Goal: Information Seeking & Learning: Learn about a topic

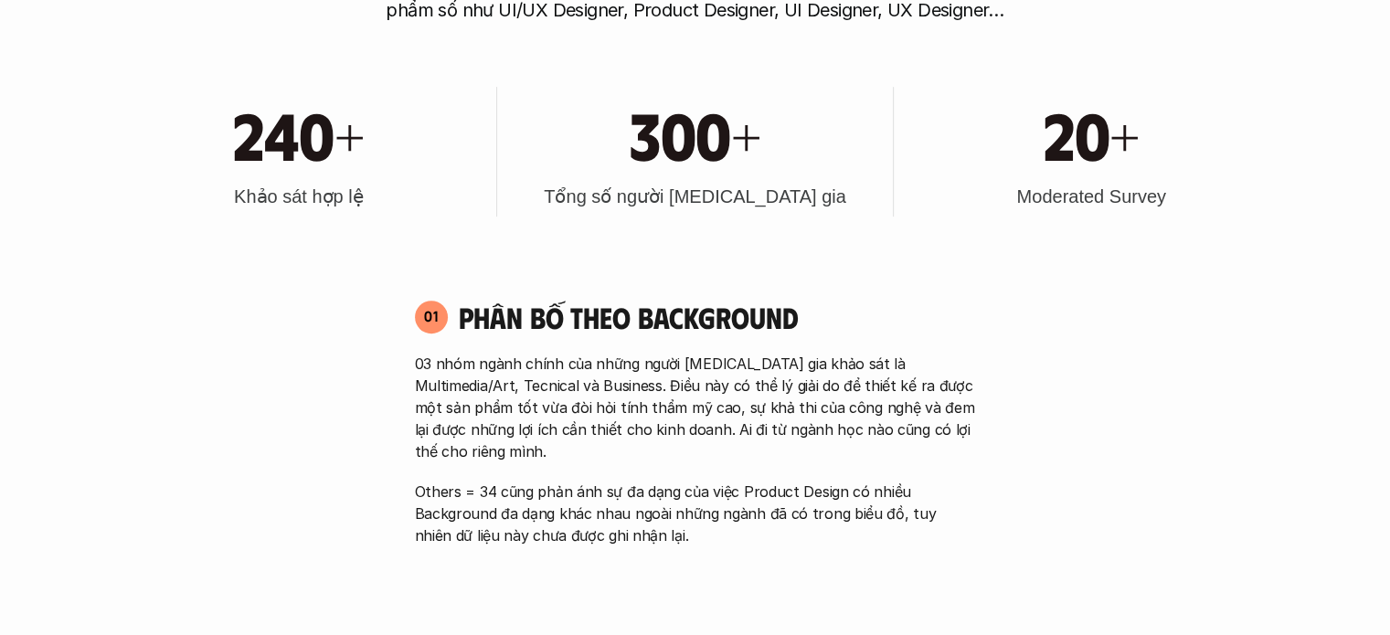
scroll to position [835, 0]
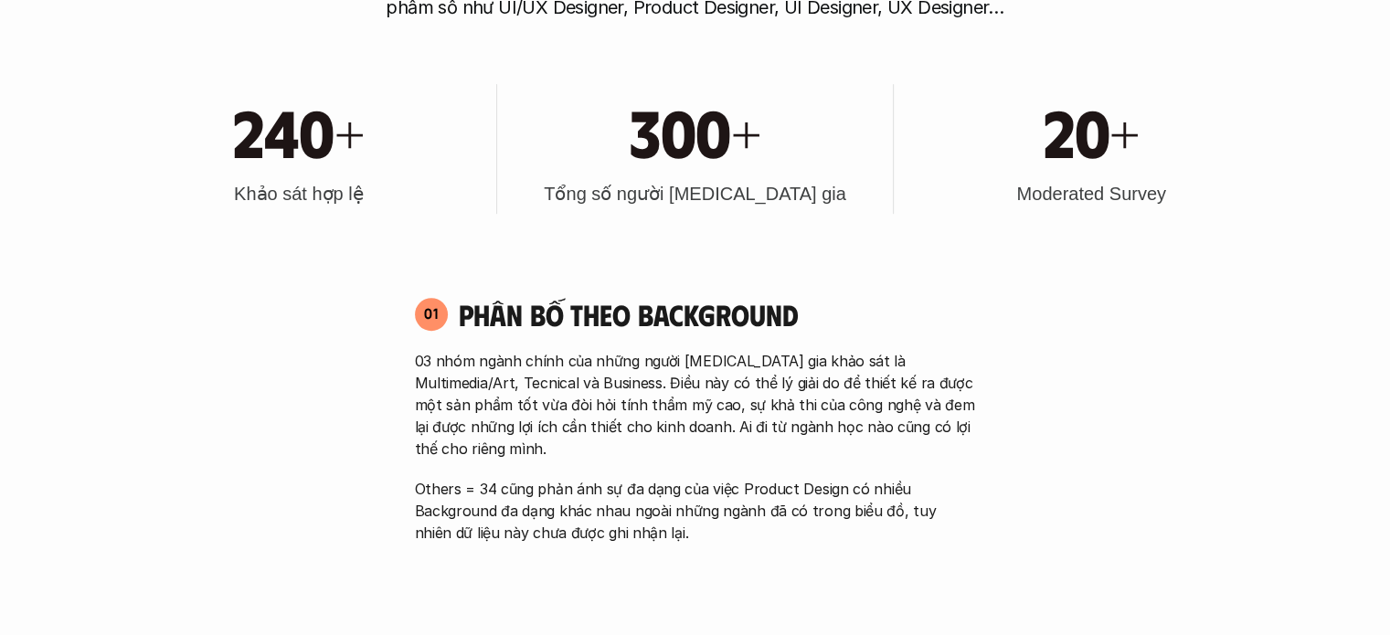
click at [1045, 190] on h3 "Moderated Survey" at bounding box center [1090, 194] width 149 height 26
click at [1033, 158] on div at bounding box center [1033, 158] width 0 height 0
click at [790, 440] on div "03 nhóm ngành chính của những người tham gia khảo sát là Multimedia/Art, Tecnic…" at bounding box center [695, 447] width 561 height 194
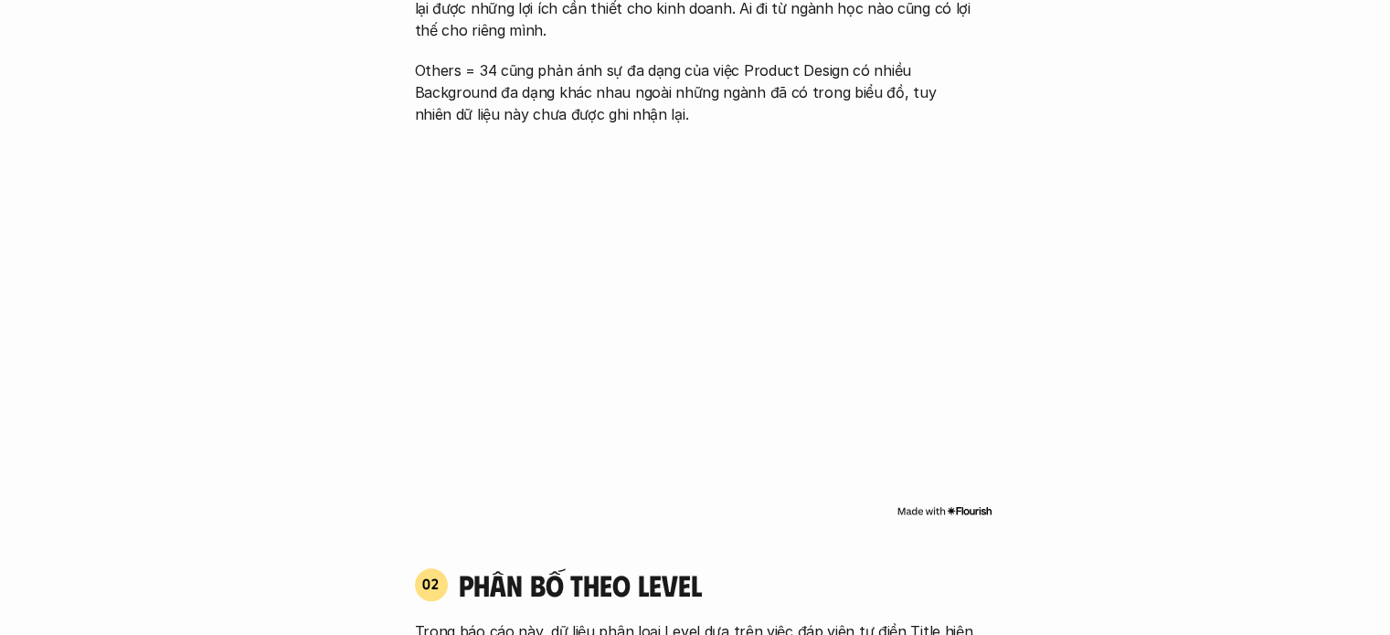
scroll to position [1155, 0]
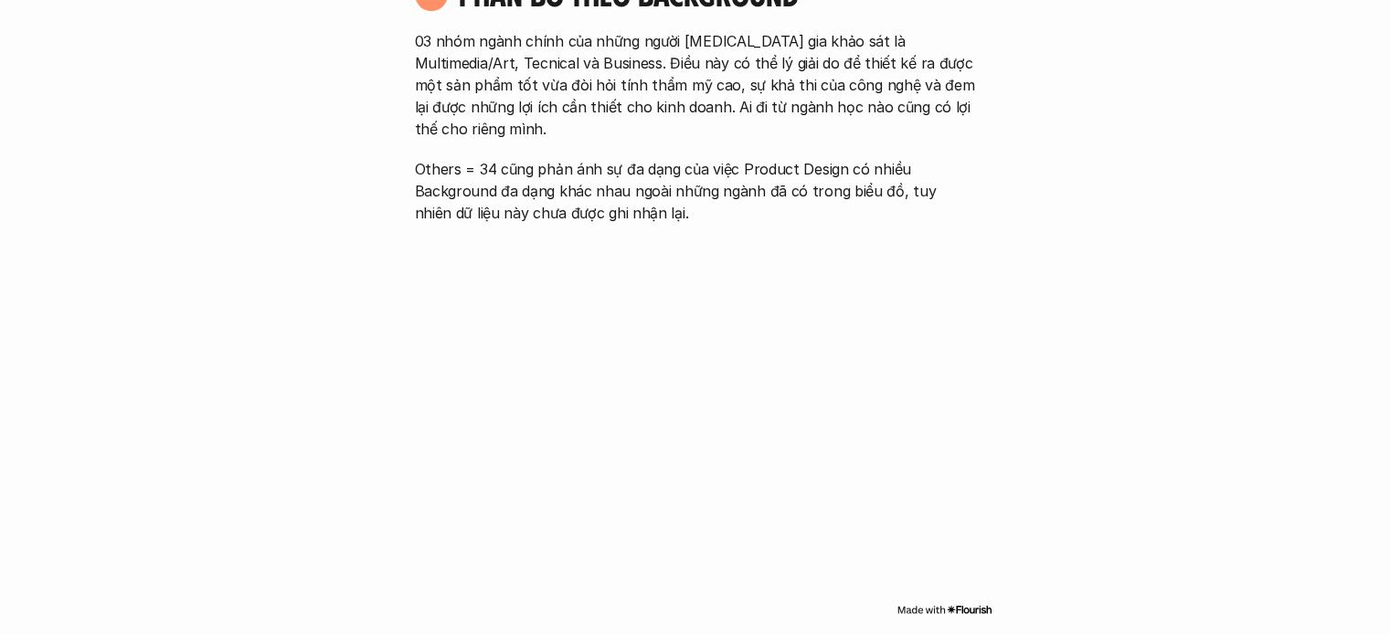
click at [969, 602] on img at bounding box center [945, 609] width 96 height 15
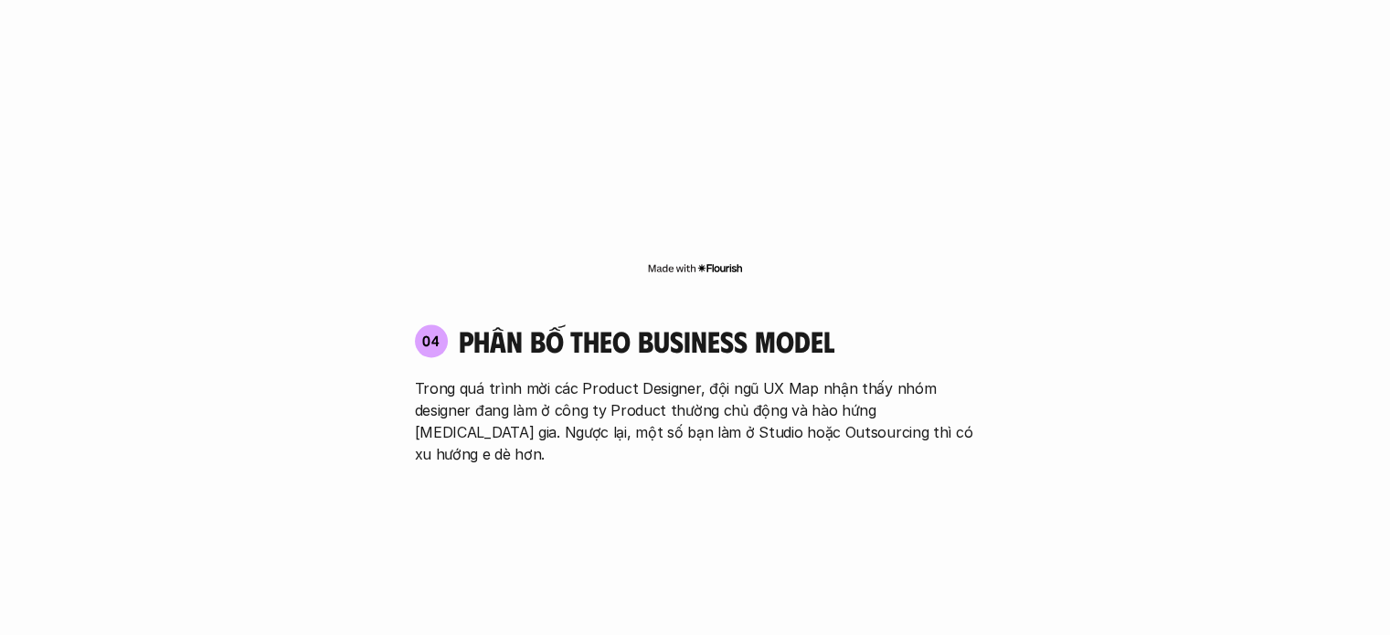
scroll to position [3055, 0]
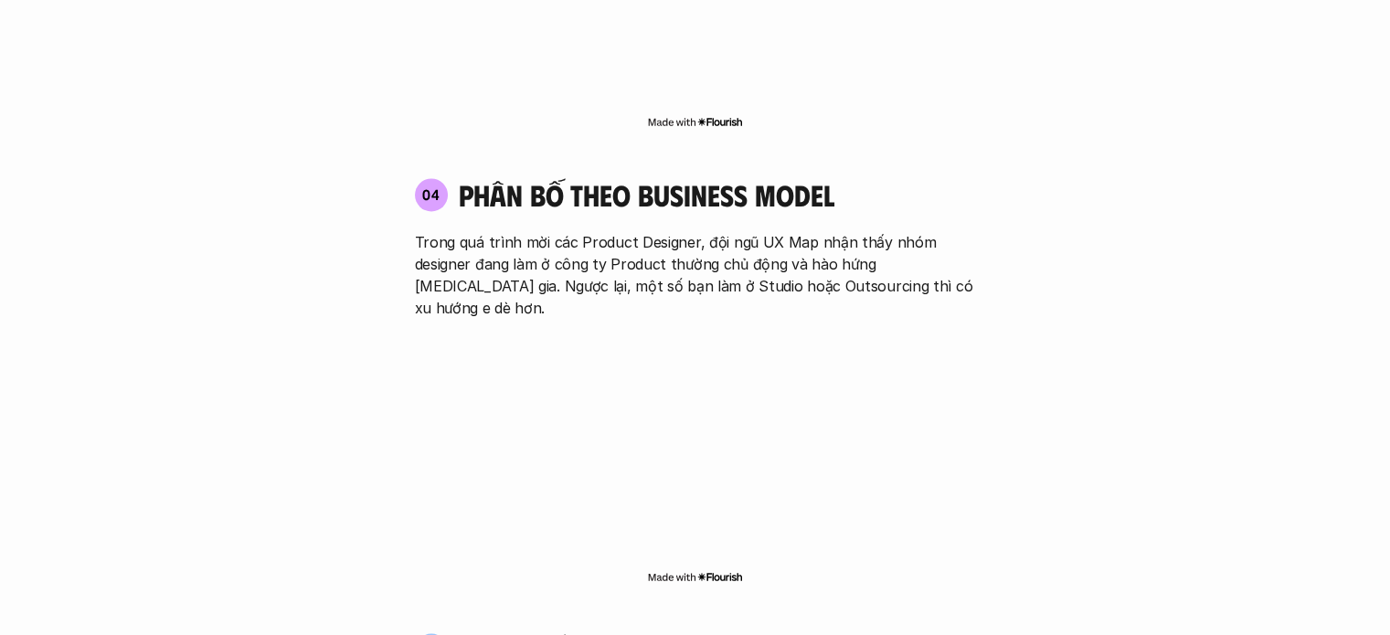
click at [591, 231] on p "Trong quá trình mời các Product Designer, đội ngũ UX Map nhận thấy nhóm designe…" at bounding box center [695, 275] width 561 height 88
click at [597, 231] on p "Trong quá trình mời các Product Designer, đội ngũ UX Map nhận thấy nhóm designe…" at bounding box center [695, 275] width 561 height 88
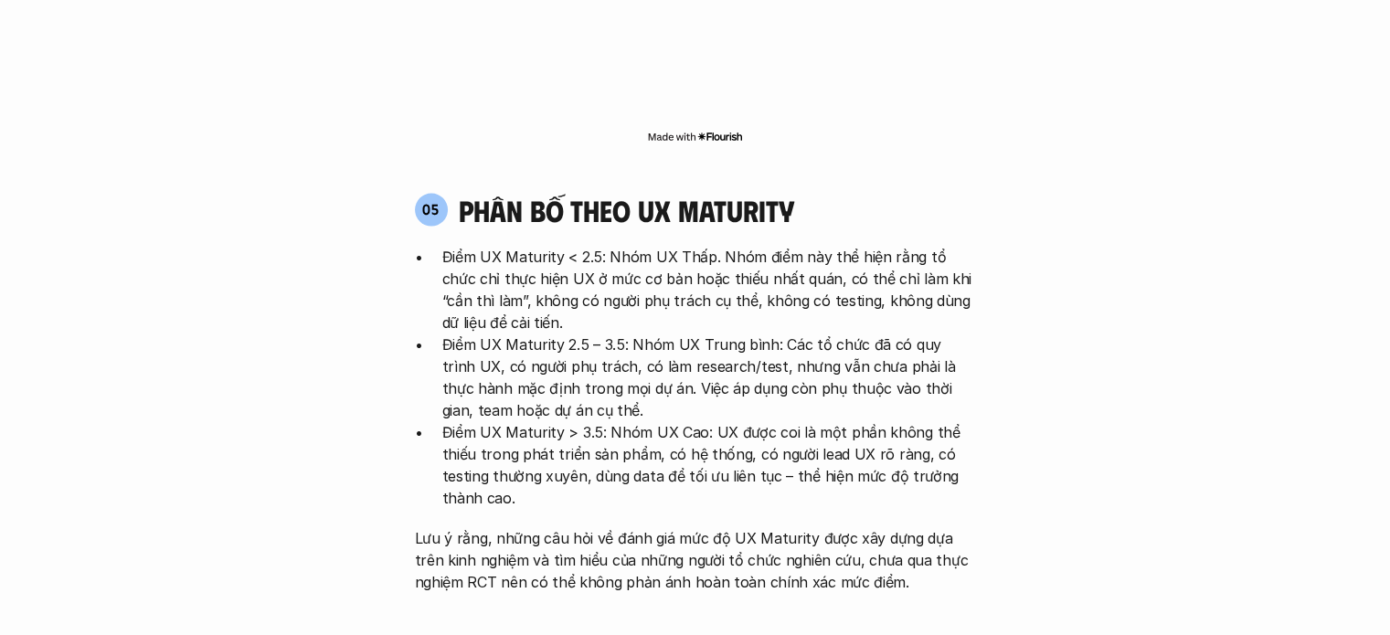
scroll to position [3501, 0]
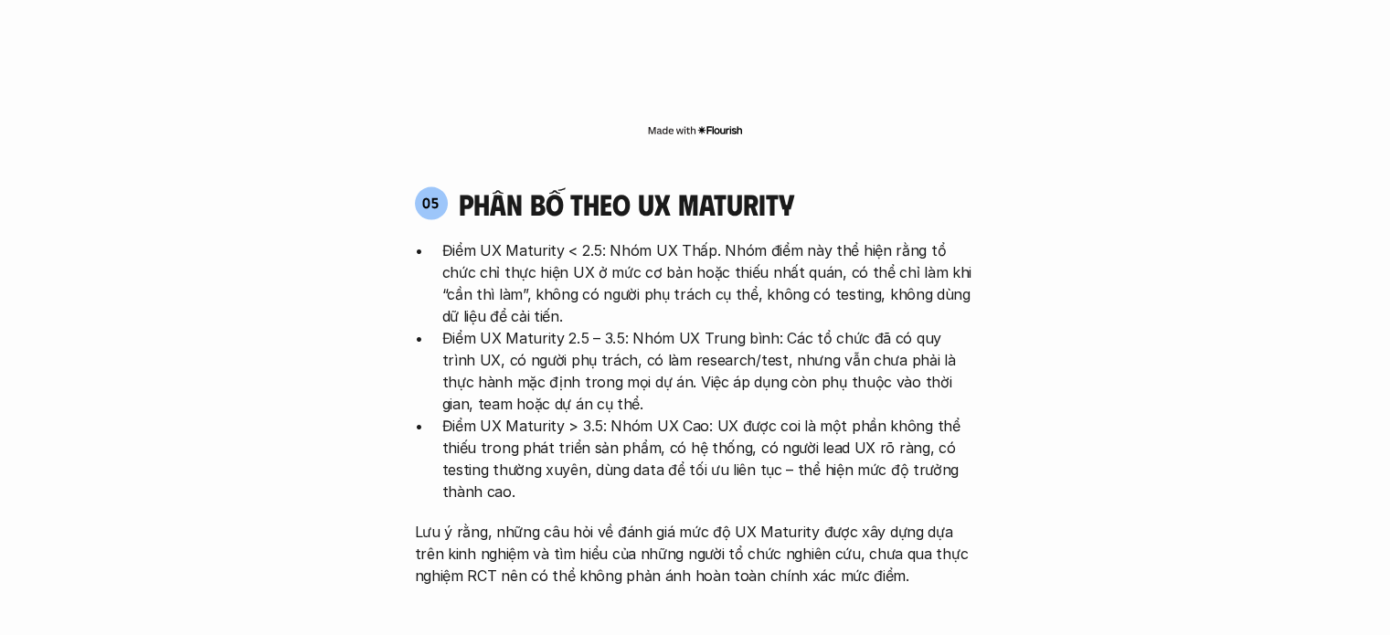
click at [741, 186] on h4 "phân bố theo ux maturity" at bounding box center [626, 203] width 335 height 35
click at [729, 48] on div at bounding box center [729, 48] width 0 height 0
click at [567, 327] on p "Điểm UX Maturity 2.5 – 3.5: Nhóm UX Trung bình: Các tổ chức đã có quy trình UX,…" at bounding box center [709, 371] width 534 height 88
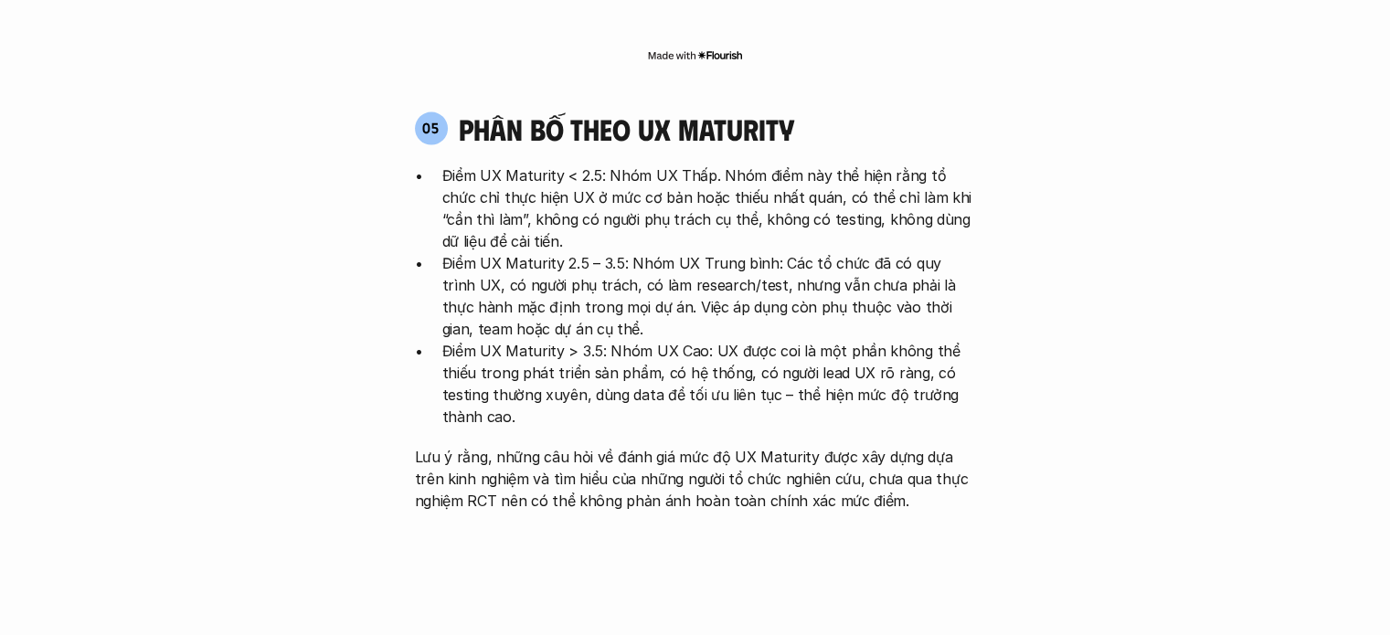
scroll to position [3579, 0]
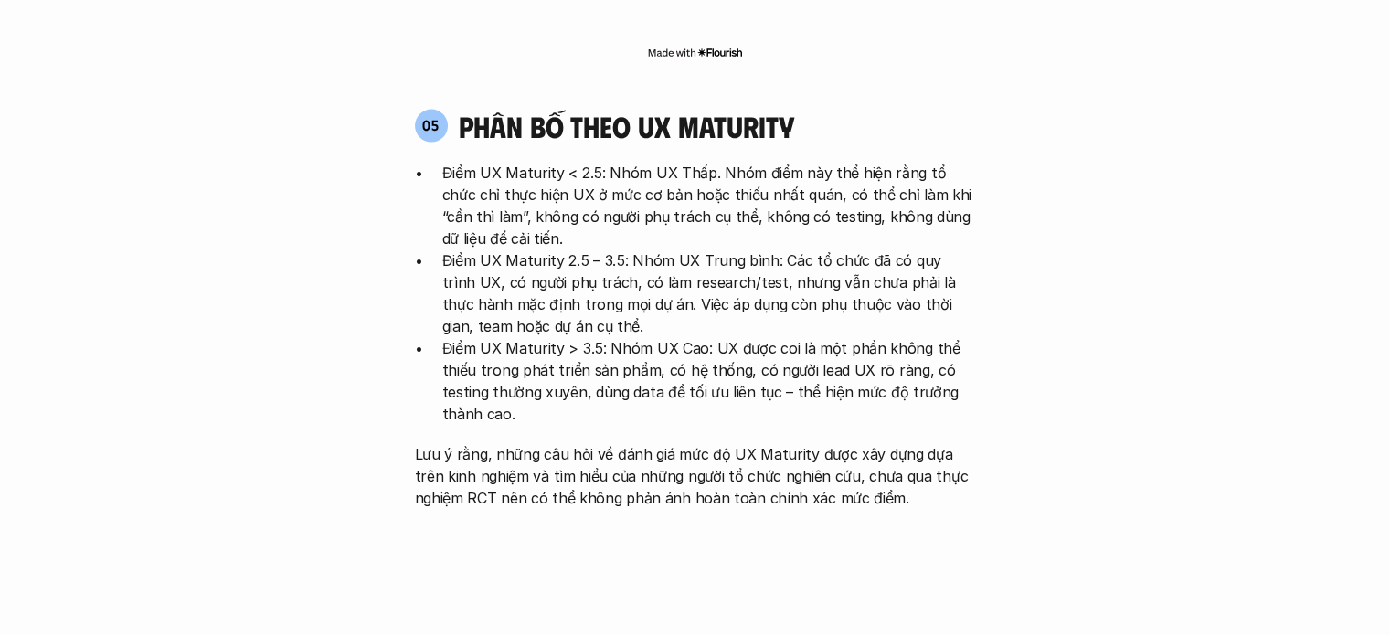
click at [651, 250] on p "Điểm UX Maturity 2.5 – 3.5: Nhóm UX Trung bình: Các tổ chức đã có quy trình UX,…" at bounding box center [709, 294] width 534 height 88
click at [651, 337] on p "Điểm UX Maturity > 3.5: Nhóm UX Cao: UX được coi là một phần không thể thiếu tr…" at bounding box center [709, 381] width 534 height 88
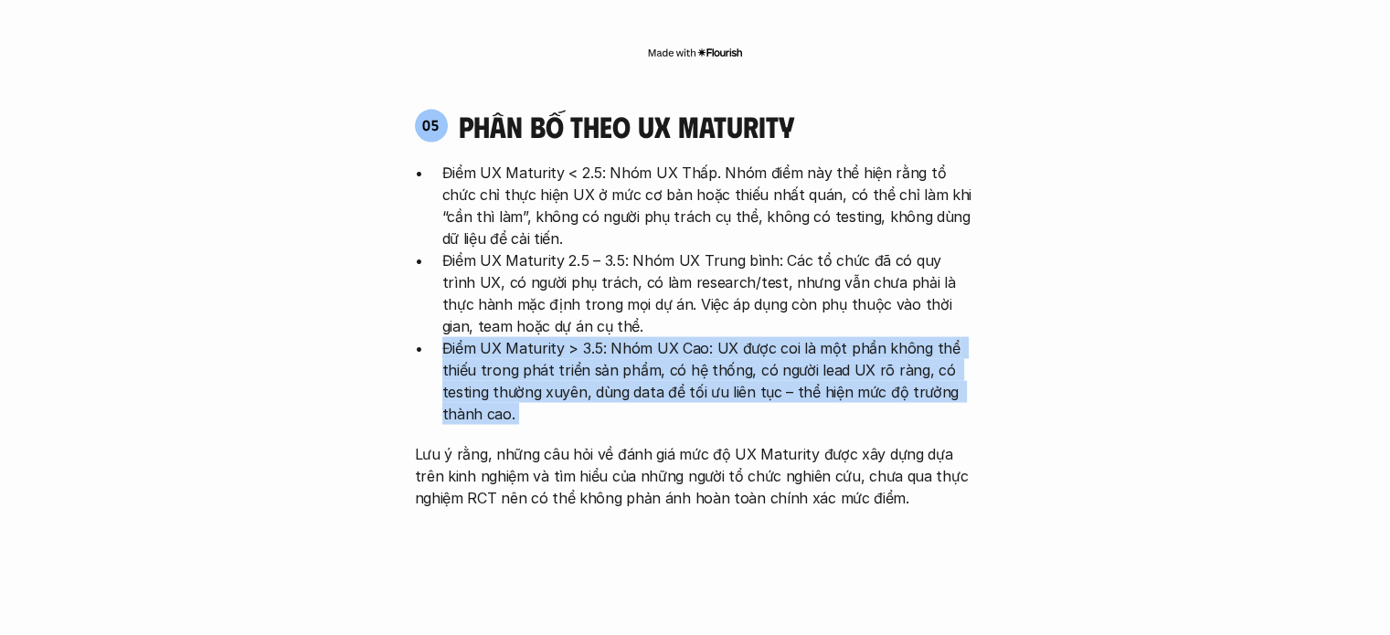
click at [651, 337] on p "Điểm UX Maturity > 3.5: Nhóm UX Cao: UX được coi là một phần không thể thiếu tr…" at bounding box center [709, 381] width 534 height 88
click at [633, 337] on p "Điểm UX Maturity > 3.5: Nhóm UX Cao: UX được coi là một phần không thể thiếu tr…" at bounding box center [709, 381] width 534 height 88
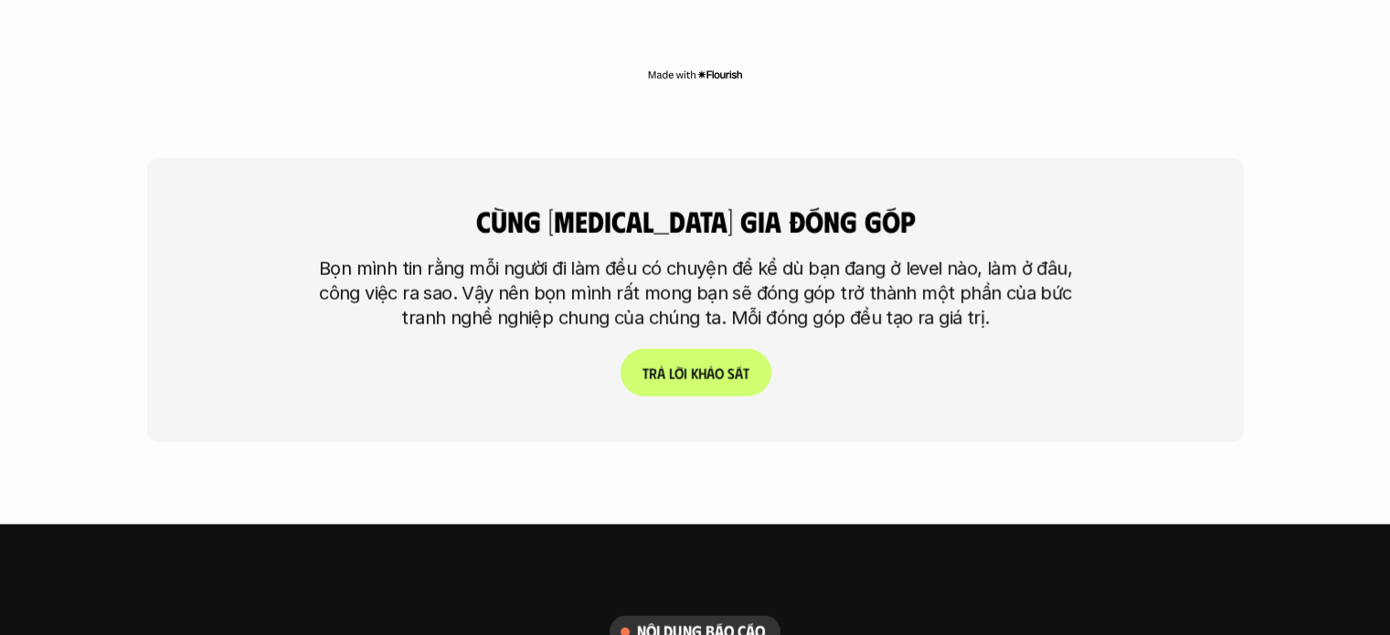
scroll to position [4351, 0]
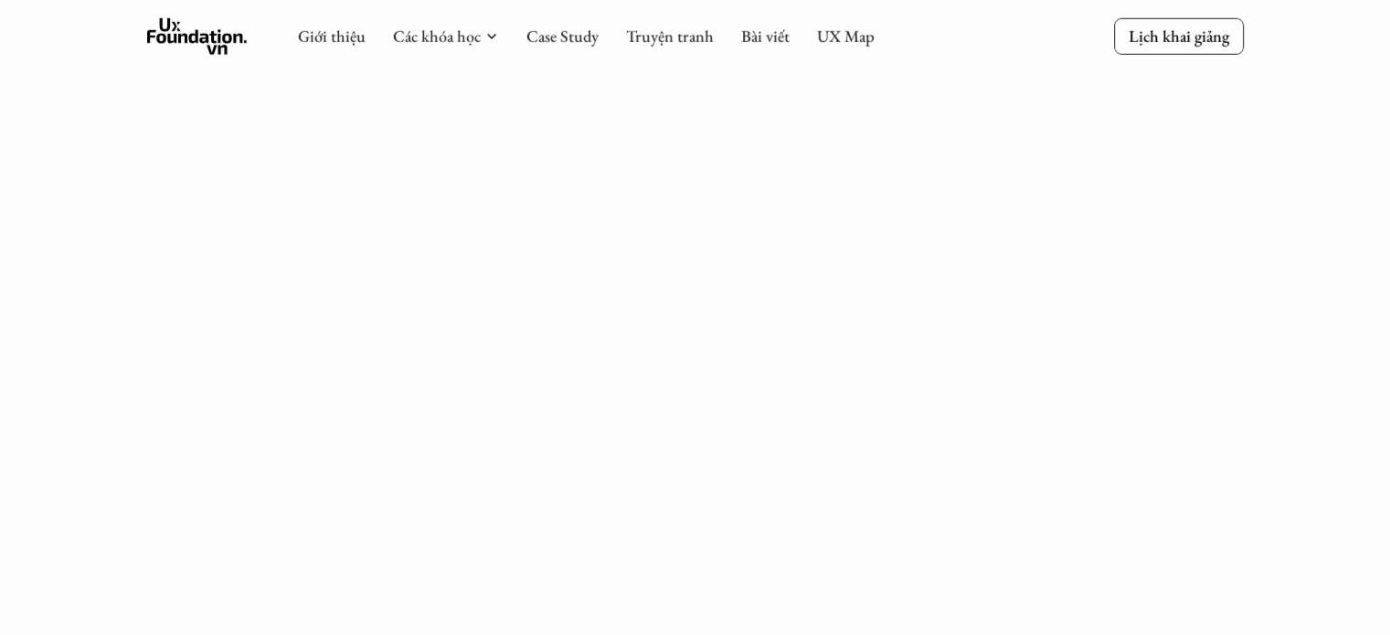
scroll to position [3428, 0]
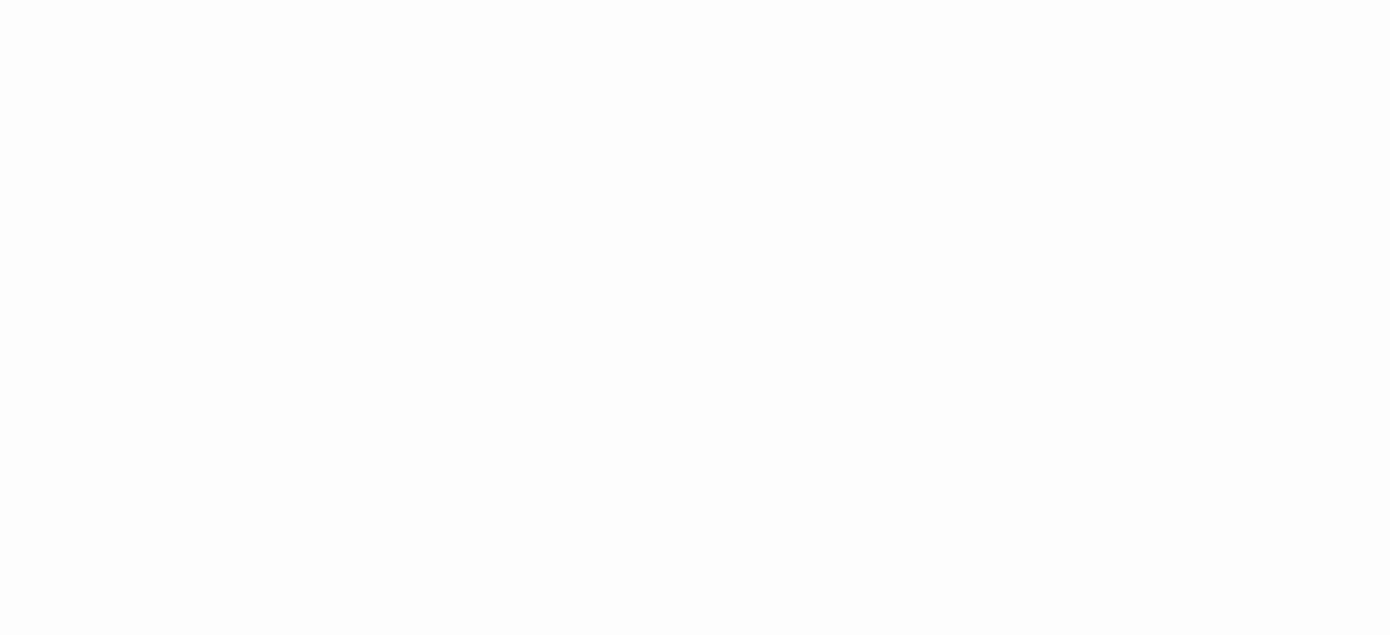
scroll to position [3162, 0]
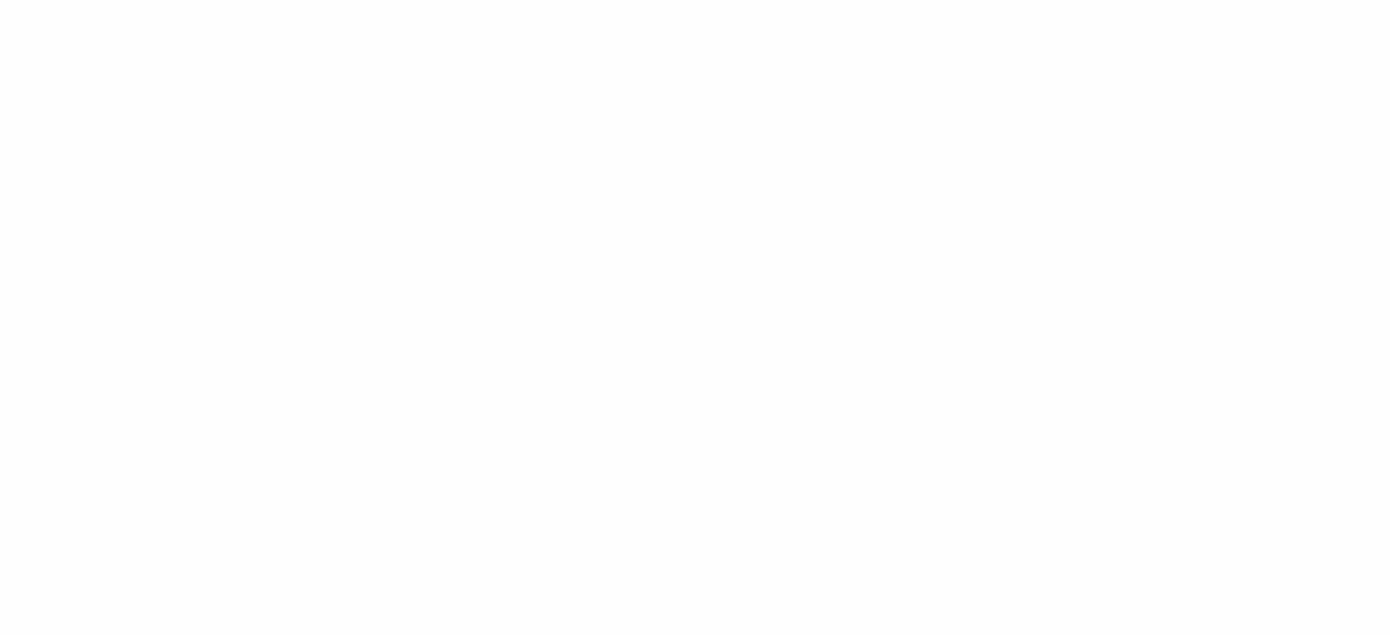
scroll to position [5539, 0]
